Goal: Information Seeking & Learning: Learn about a topic

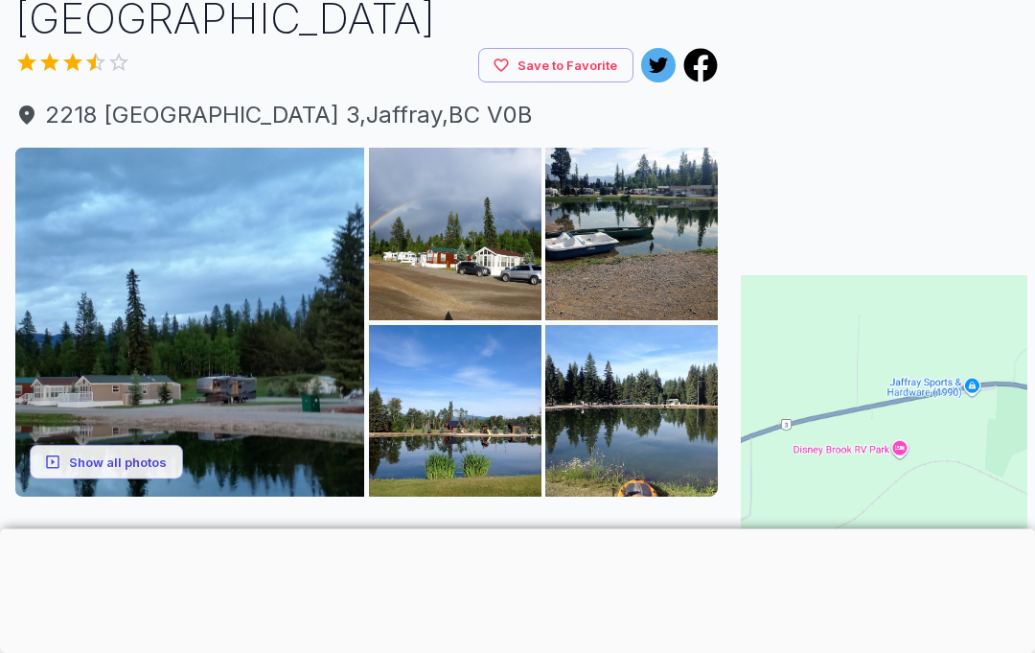
scroll to position [149, 0]
click at [162, 467] on button "Show all photos" at bounding box center [106, 461] width 153 height 35
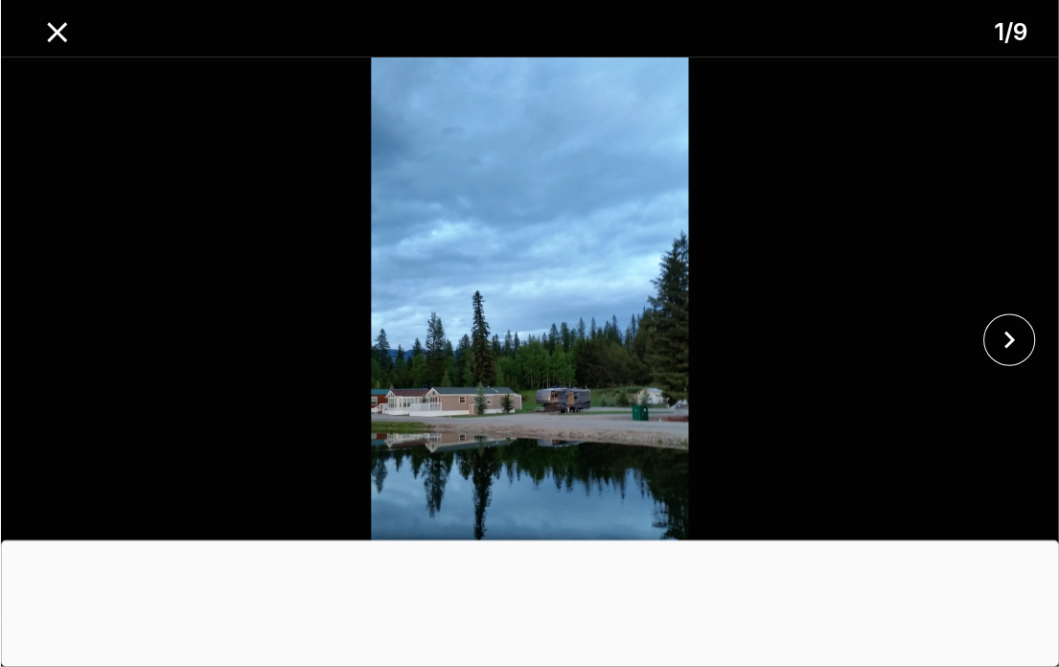
scroll to position [321, 0]
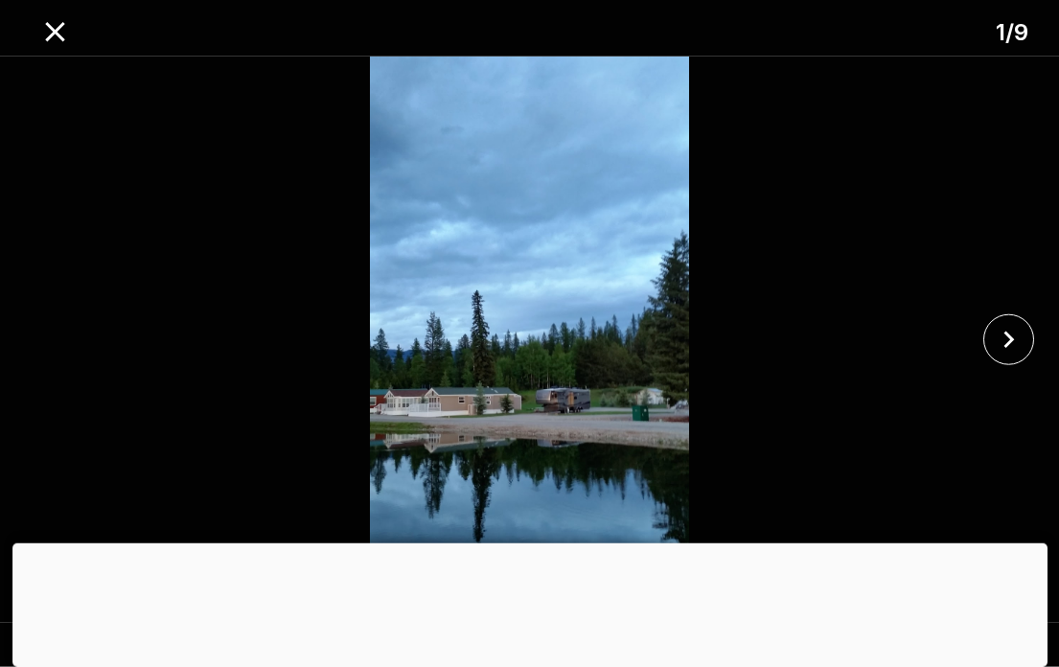
click at [1013, 356] on icon "close" at bounding box center [1009, 340] width 34 height 34
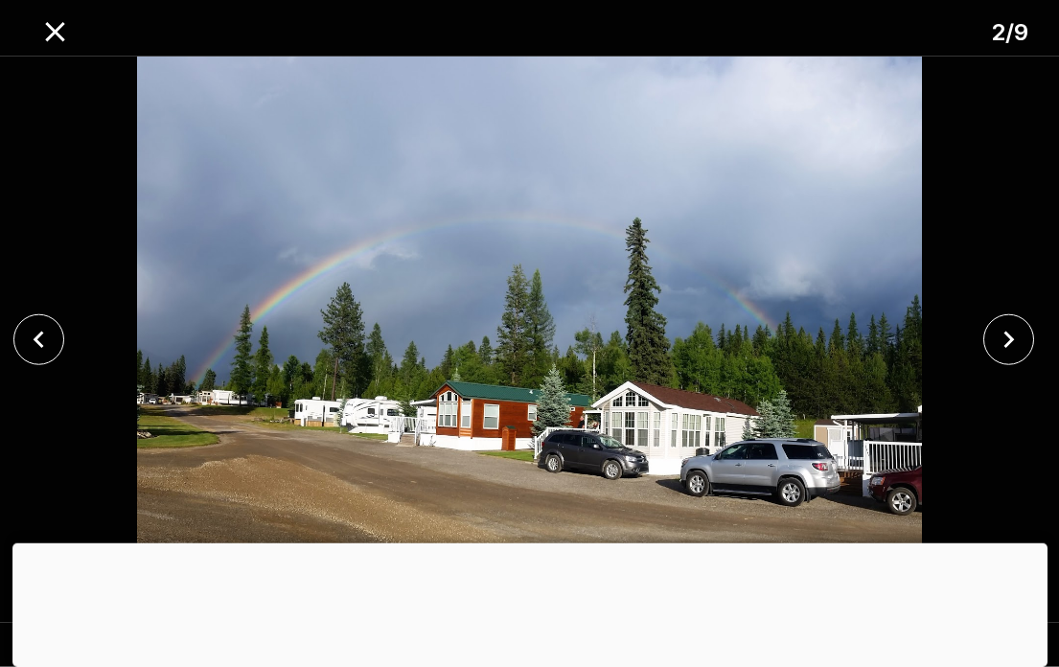
click at [1001, 356] on icon "close" at bounding box center [1009, 340] width 34 height 34
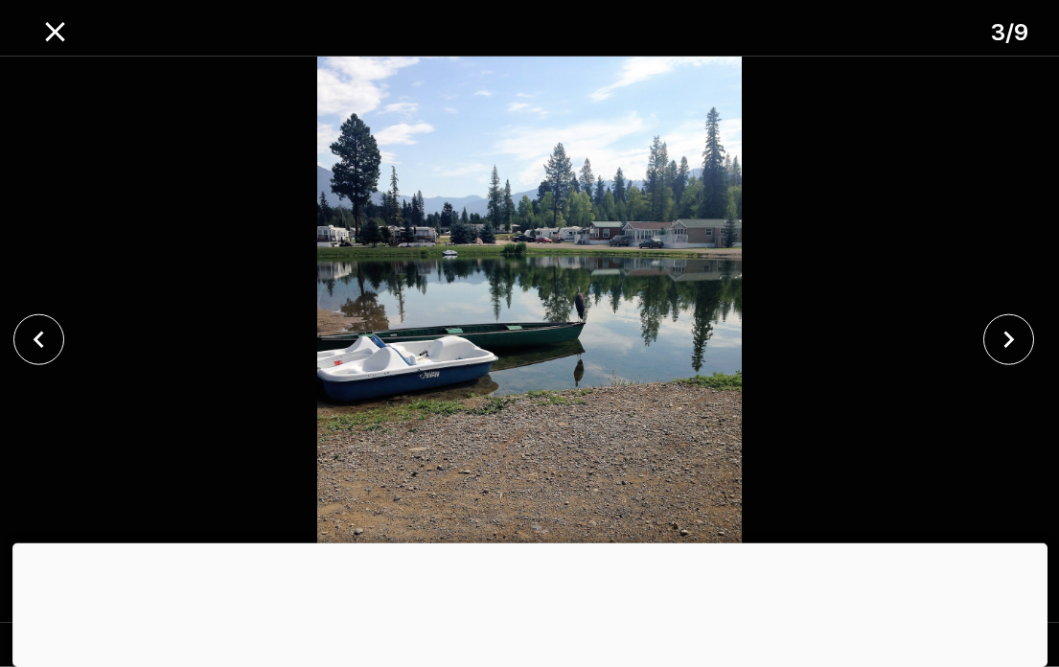
click at [1013, 356] on icon "close" at bounding box center [1009, 340] width 34 height 34
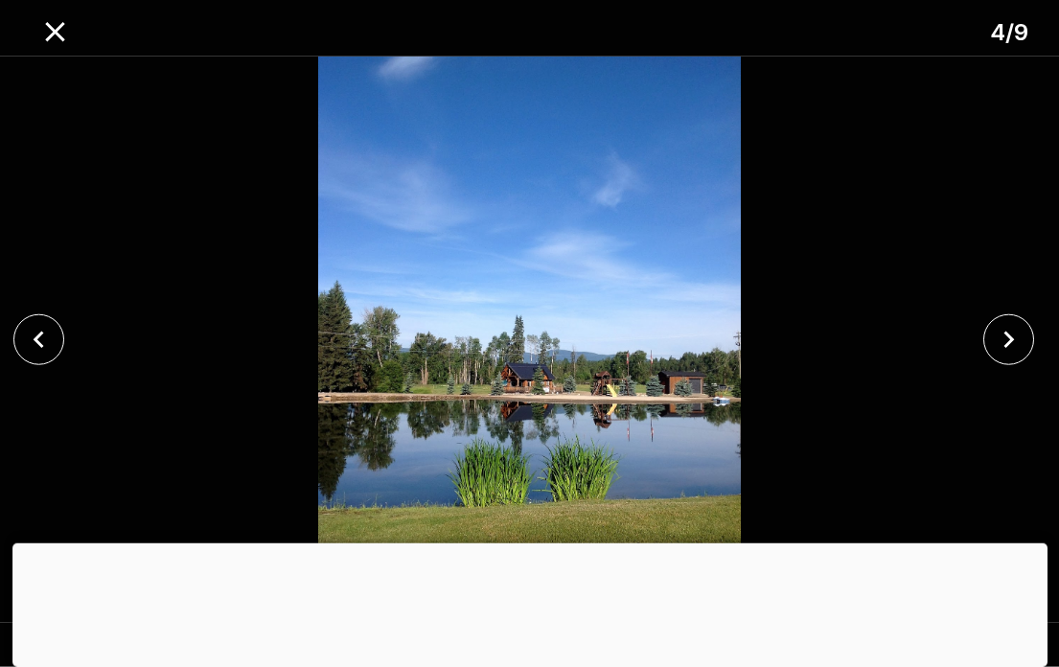
click at [1015, 356] on icon "close" at bounding box center [1009, 340] width 34 height 34
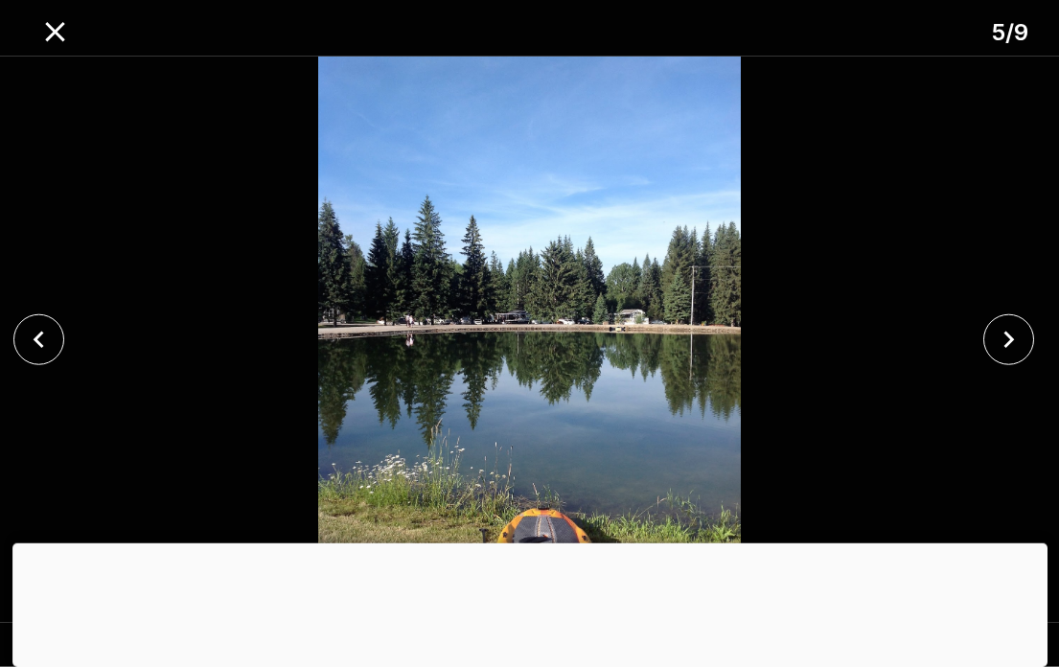
click at [1018, 356] on icon "close" at bounding box center [1009, 340] width 34 height 34
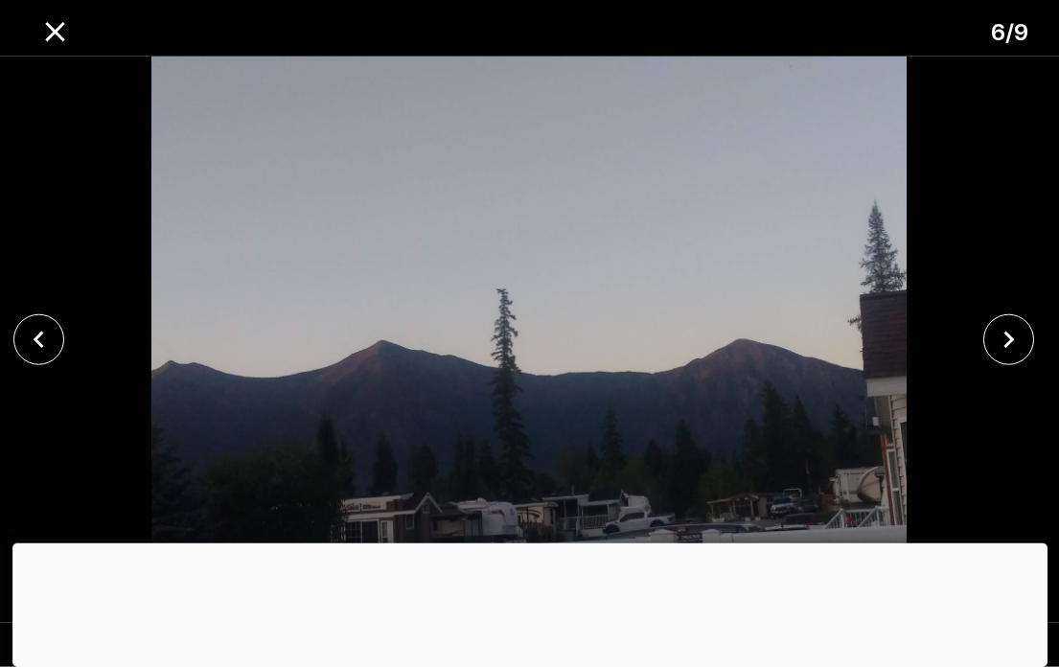
click at [1022, 356] on icon "close" at bounding box center [1009, 340] width 34 height 34
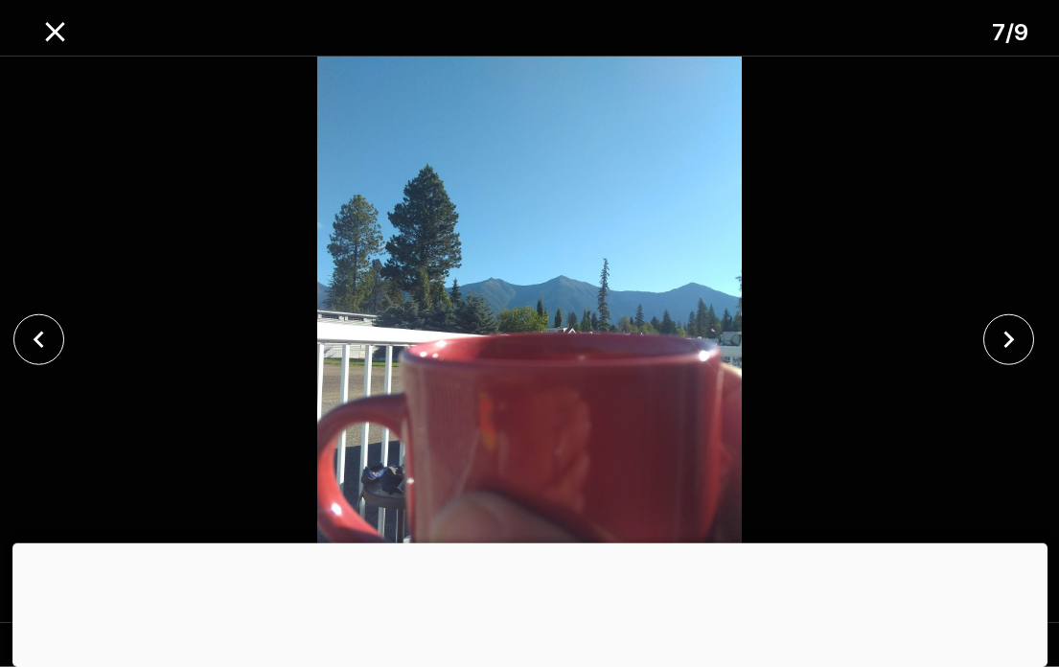
click at [1024, 356] on icon "close" at bounding box center [1009, 340] width 34 height 34
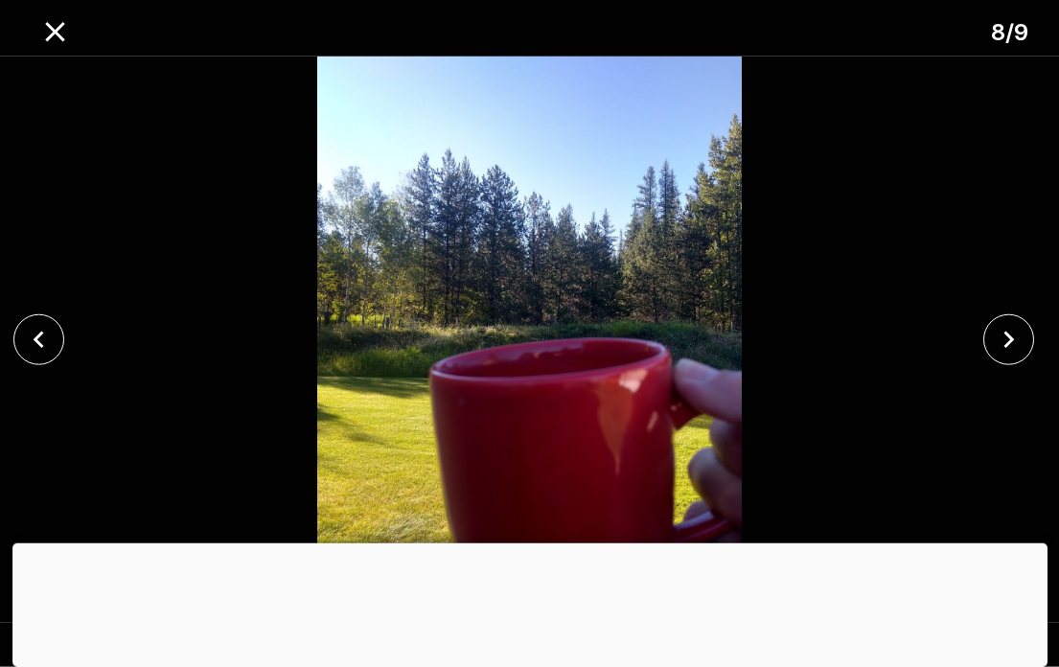
click at [1021, 356] on icon "close" at bounding box center [1009, 340] width 34 height 34
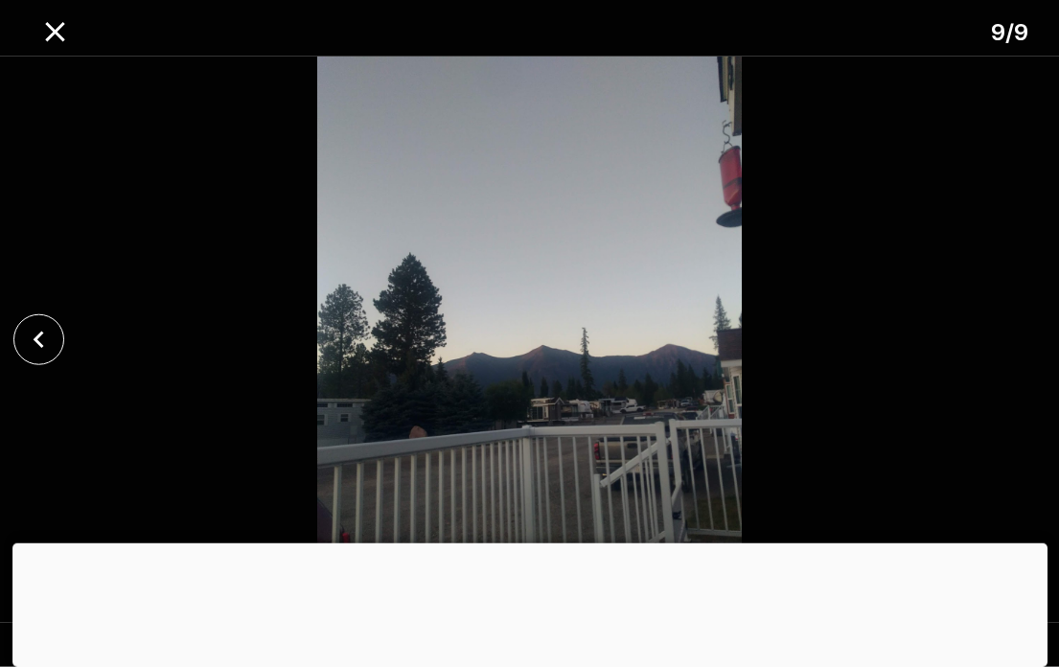
click at [38, 356] on icon "close" at bounding box center [39, 340] width 34 height 34
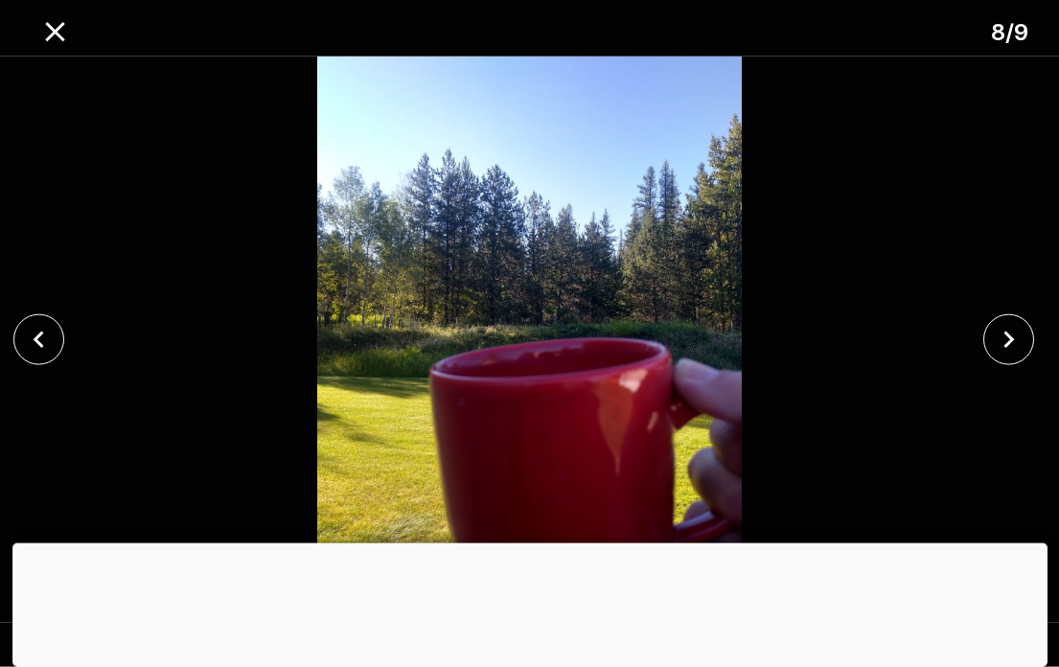
scroll to position [0, 0]
click at [62, 36] on icon "close" at bounding box center [55, 32] width 34 height 34
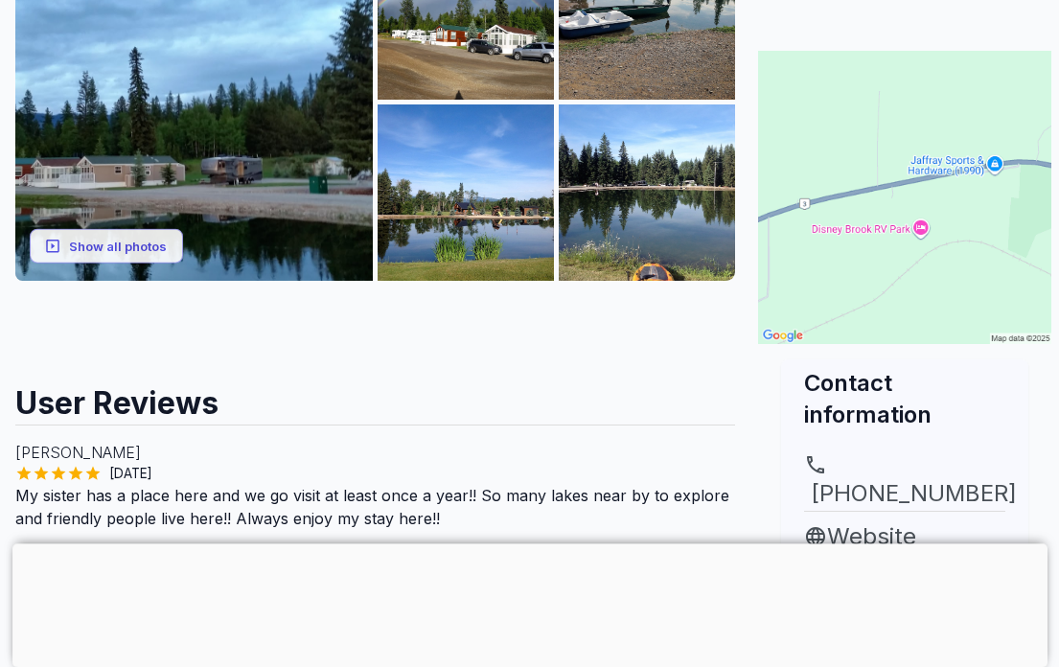
scroll to position [374, 0]
click at [684, 225] on img at bounding box center [647, 192] width 176 height 176
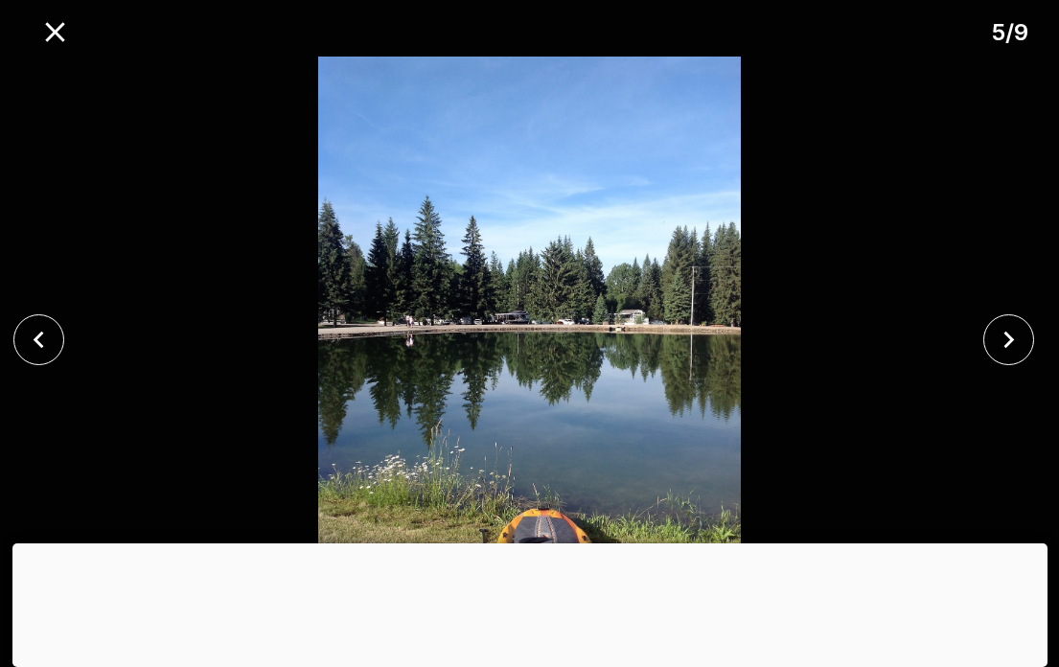
scroll to position [814, 0]
click at [57, 38] on icon "close" at bounding box center [55, 32] width 34 height 34
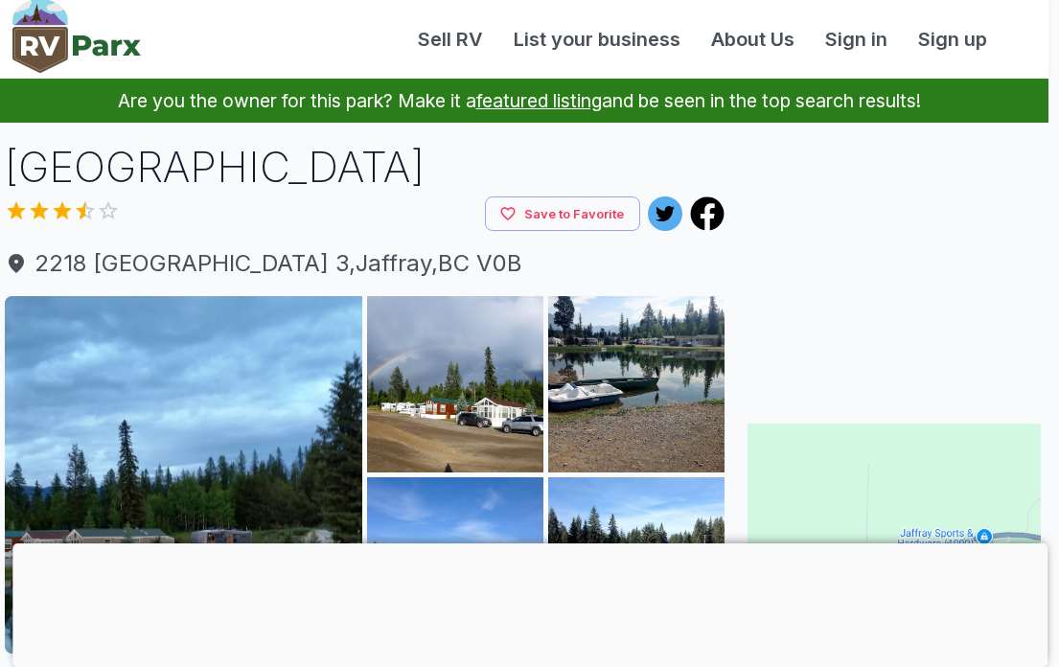
scroll to position [0, 11]
